Goal: Find specific page/section: Find specific page/section

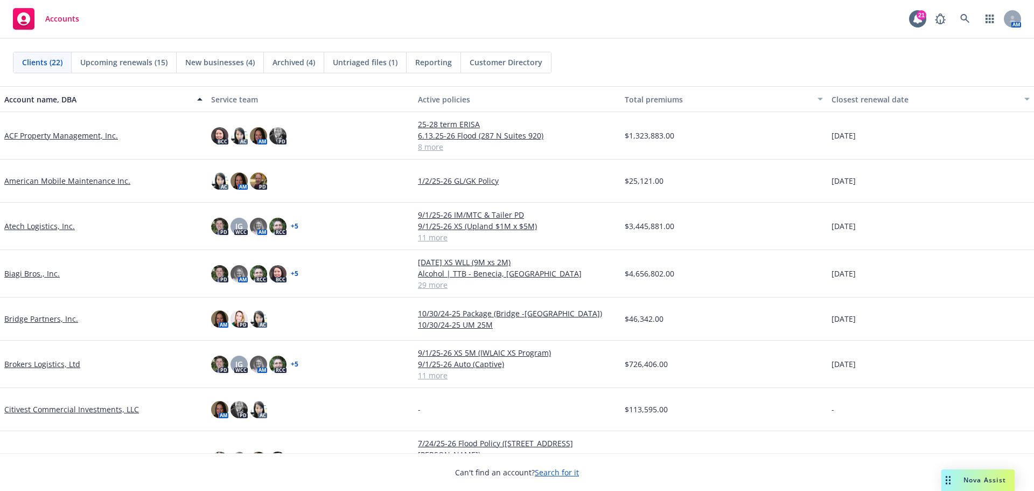
click at [48, 134] on link "ACF Property Management, Inc." at bounding box center [61, 135] width 114 height 11
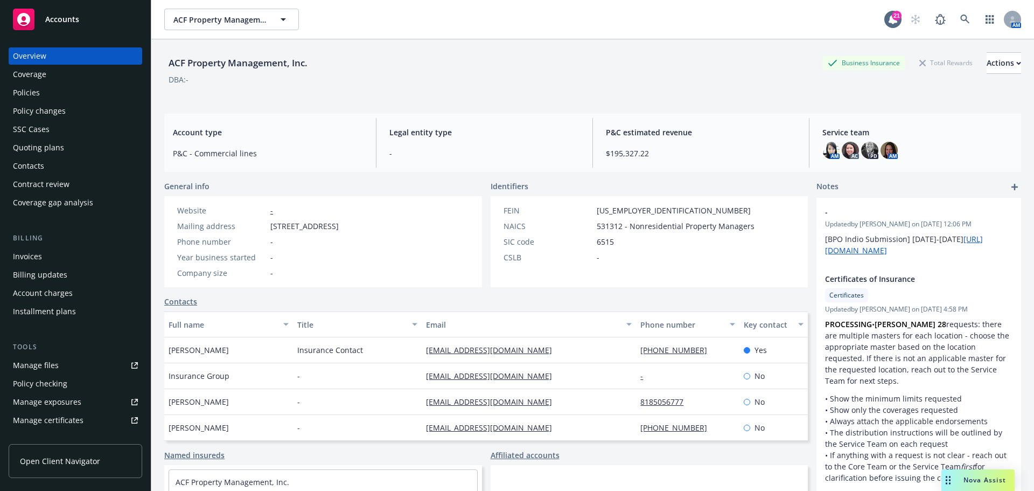
click at [60, 152] on div "Quoting plans" at bounding box center [38, 147] width 51 height 17
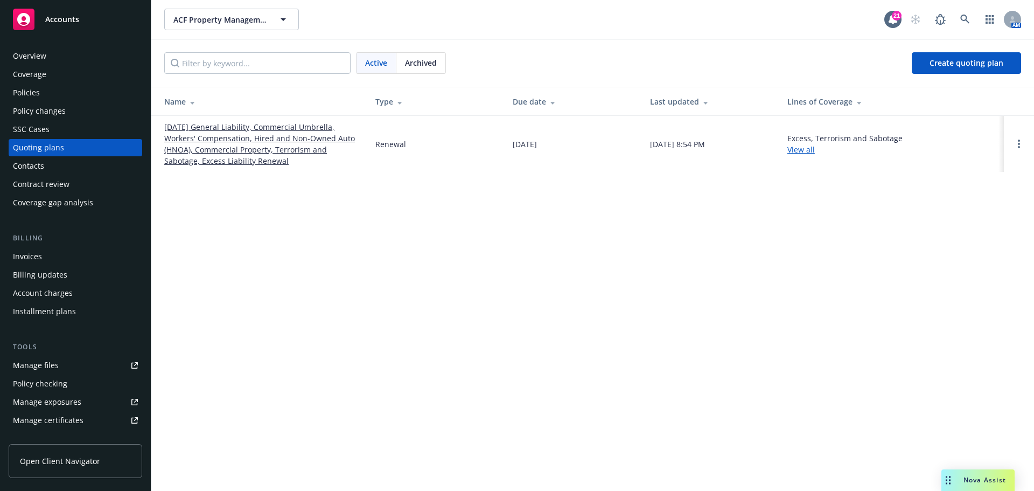
click at [231, 139] on link "[DATE] General Liability, Commercial Umbrella, Workers' Compensation, Hired and…" at bounding box center [261, 143] width 194 height 45
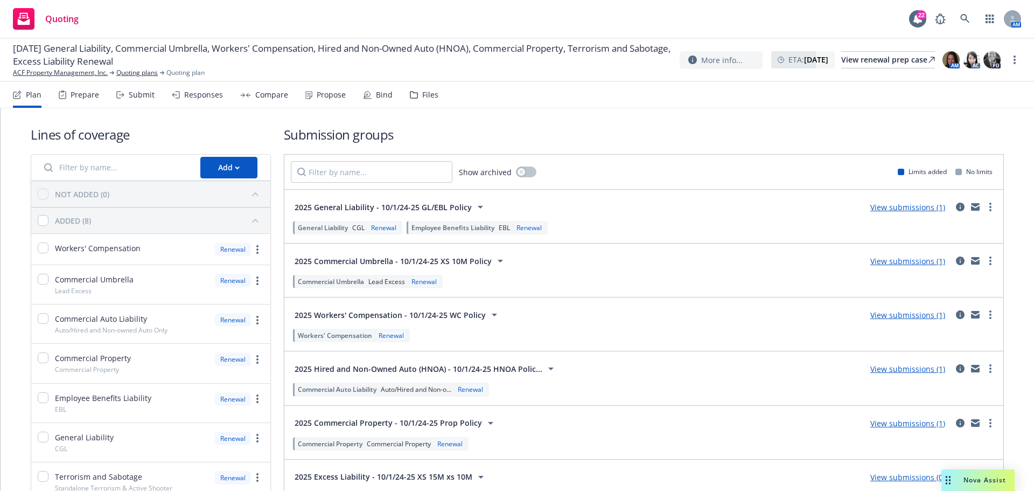
click at [422, 98] on div "Files" at bounding box center [430, 94] width 16 height 9
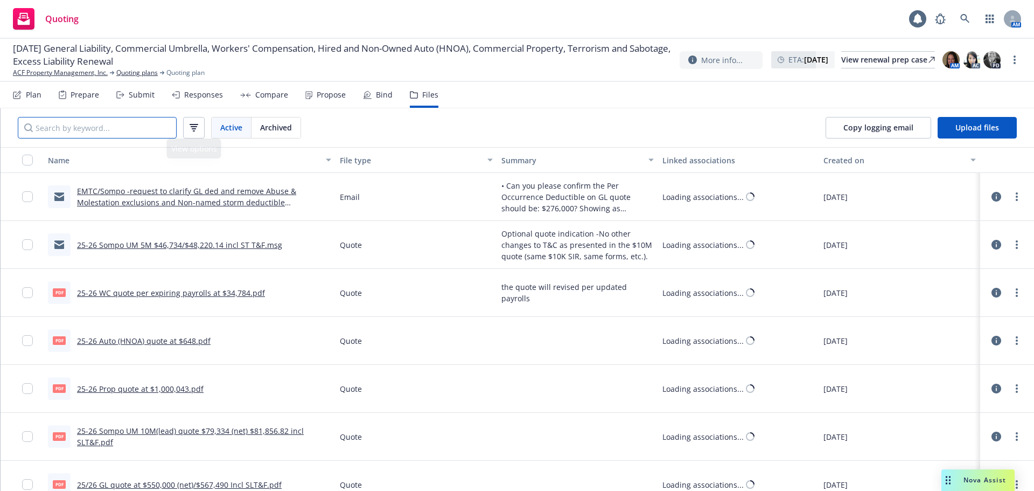
click at [96, 124] on input "Search by keyword..." at bounding box center [97, 128] width 159 height 22
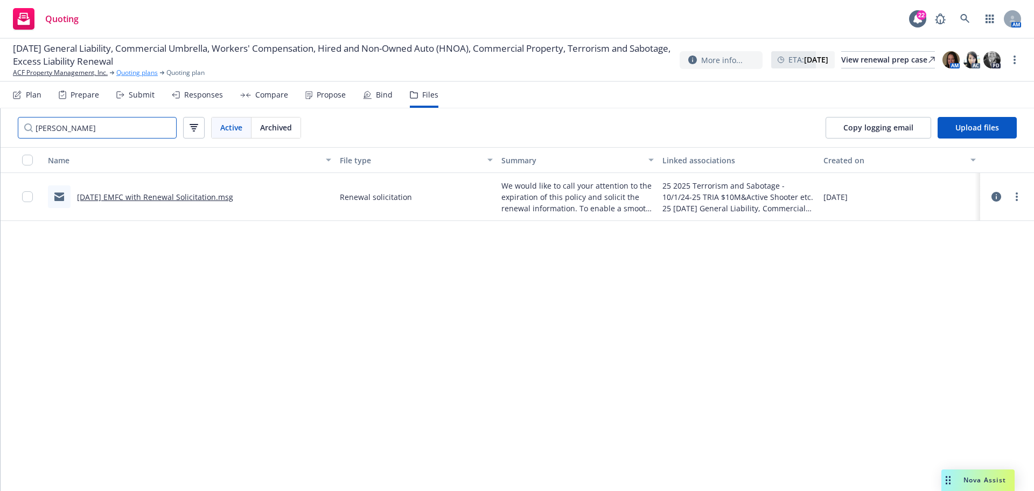
type input "[PERSON_NAME]"
click at [138, 71] on link "Quoting plans" at bounding box center [136, 73] width 41 height 10
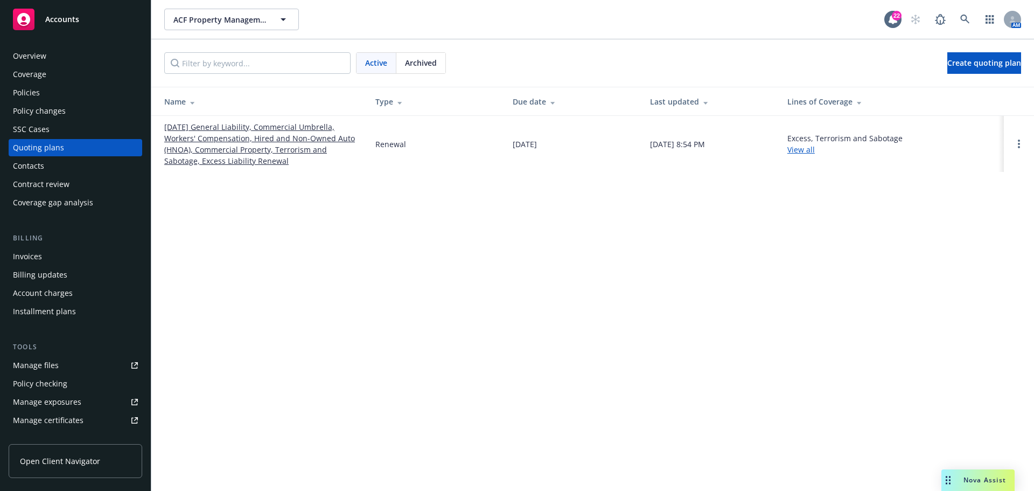
click at [416, 68] on div "Archived" at bounding box center [420, 63] width 49 height 20
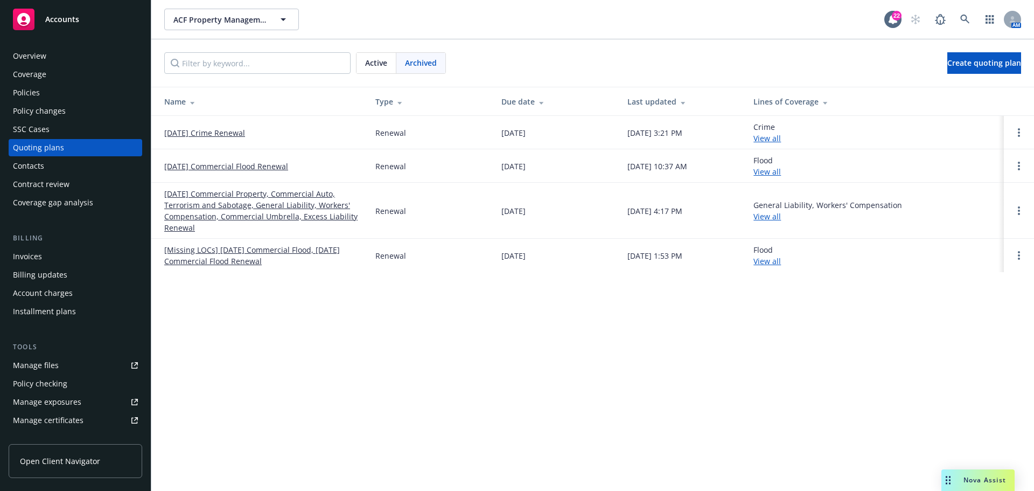
click at [271, 215] on link "[DATE] Commercial Property, Commercial Auto, Terrorism and Sabotage, General Li…" at bounding box center [261, 210] width 194 height 45
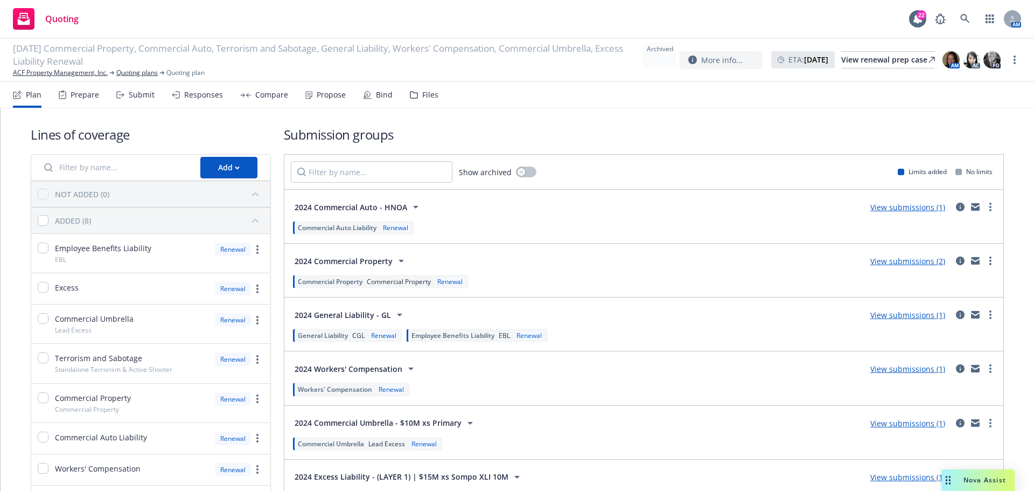
click at [427, 101] on div "Files" at bounding box center [424, 95] width 29 height 26
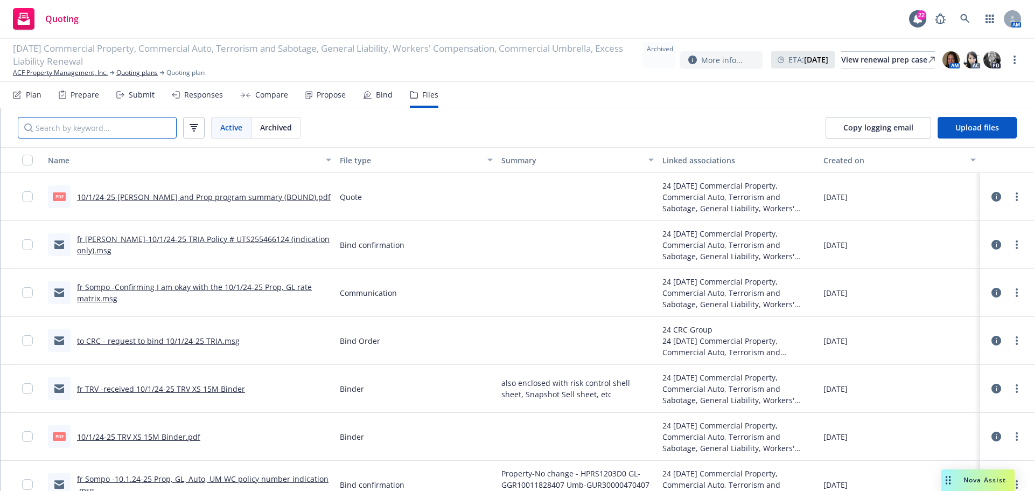
click at [137, 123] on input "Search by keyword..." at bounding box center [97, 128] width 159 height 22
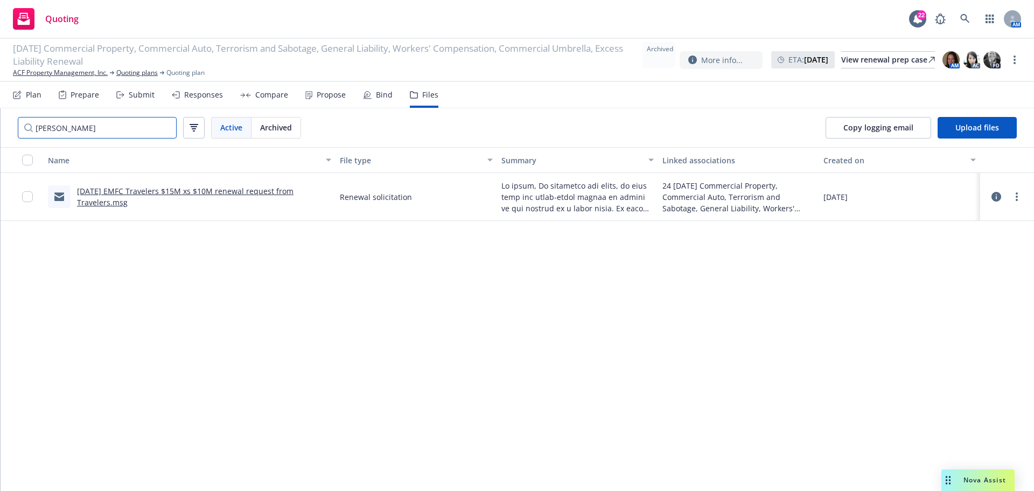
type input "[PERSON_NAME]"
click at [187, 194] on link "6/24/24 EMFC Travelers $15M xs $10M renewal request from Travelers.msg" at bounding box center [185, 197] width 216 height 22
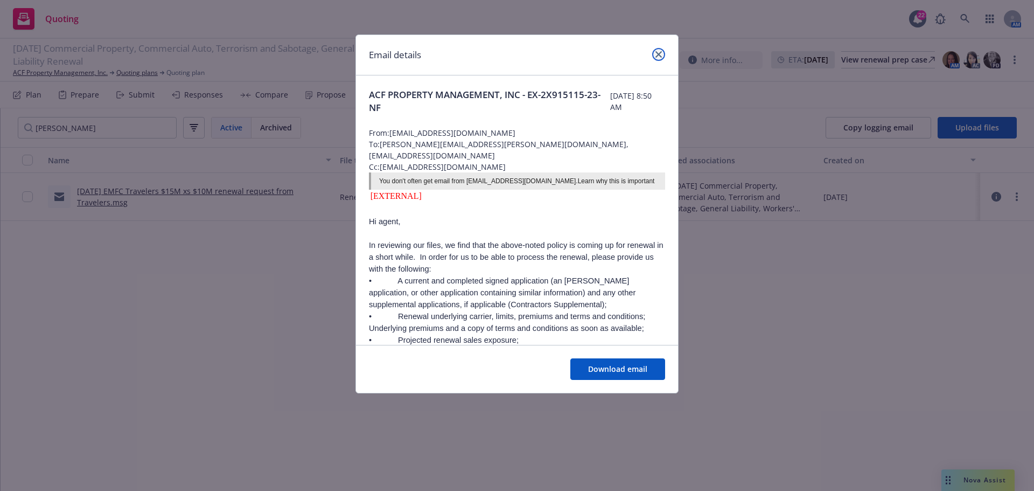
click at [657, 54] on icon "close" at bounding box center [658, 54] width 6 height 6
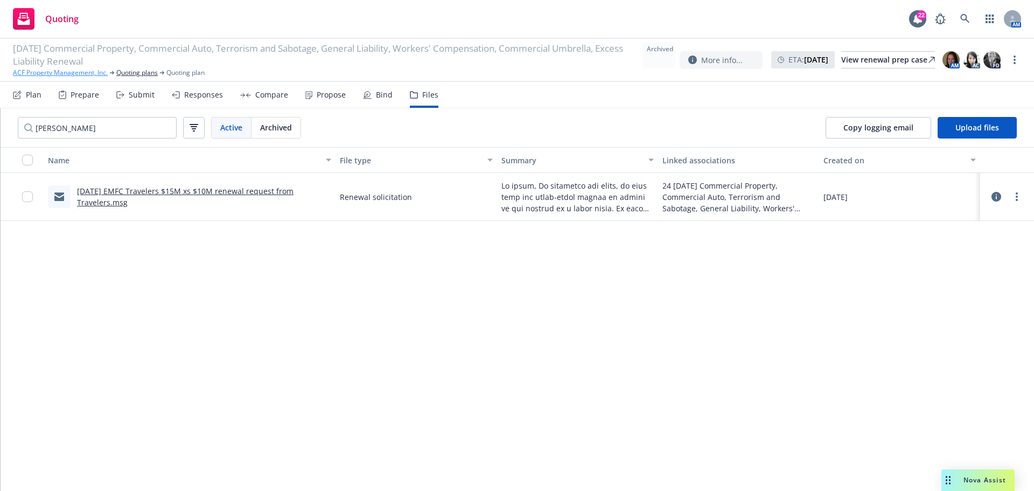
click at [31, 74] on link "ACF Property Management, Inc." at bounding box center [60, 73] width 95 height 10
